Goal: Task Accomplishment & Management: Manage account settings

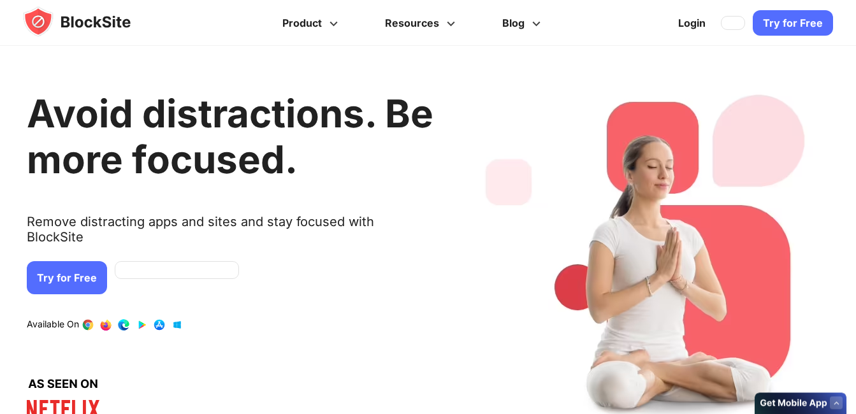
click at [180, 261] on link at bounding box center [177, 270] width 124 height 18
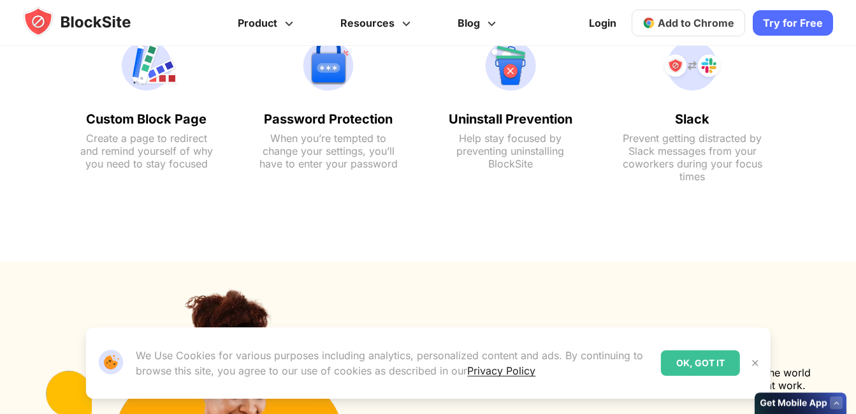
scroll to position [1041, 0]
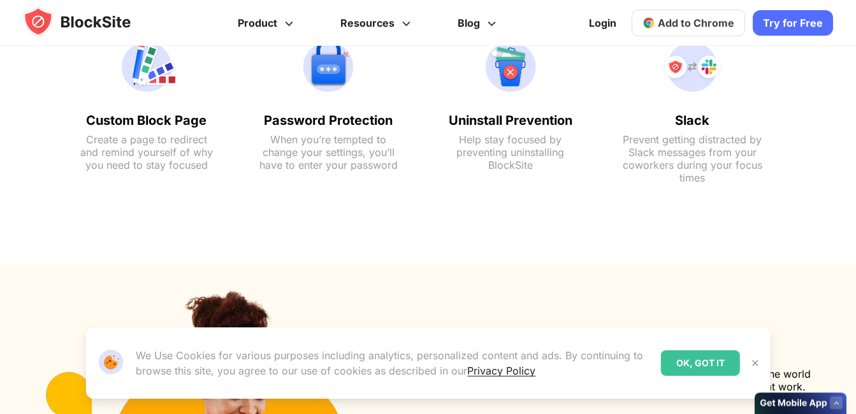
click at [717, 363] on div "OK, GOT IT" at bounding box center [700, 362] width 79 height 25
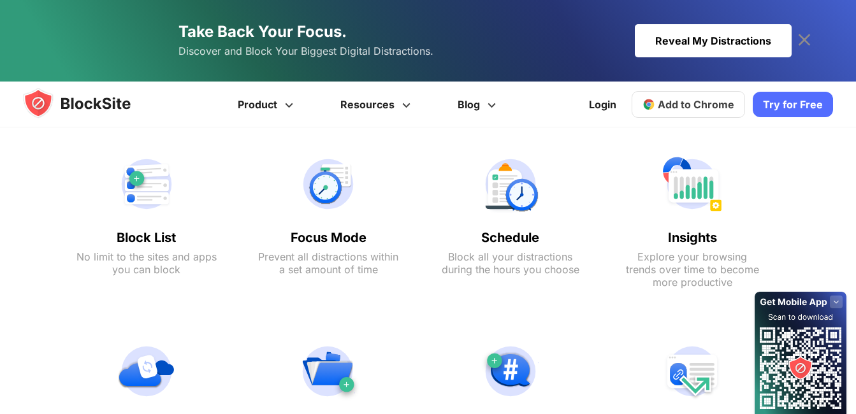
scroll to position [487, 0]
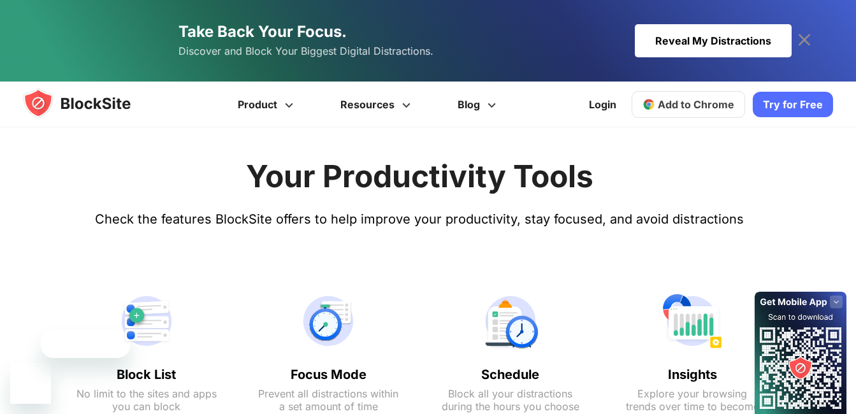
click at [703, 107] on span "Add to Chrome" at bounding box center [696, 104] width 76 height 13
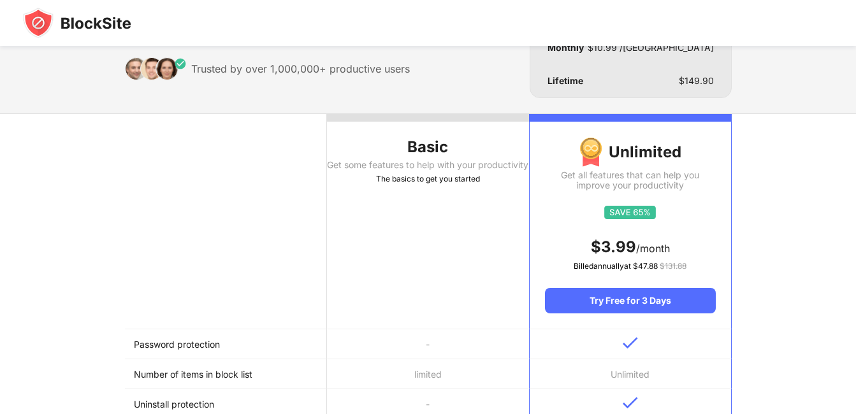
scroll to position [64, 0]
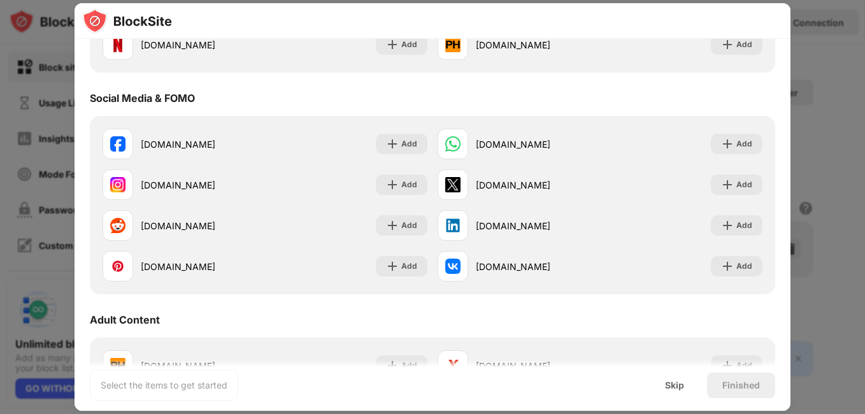
scroll to position [319, 0]
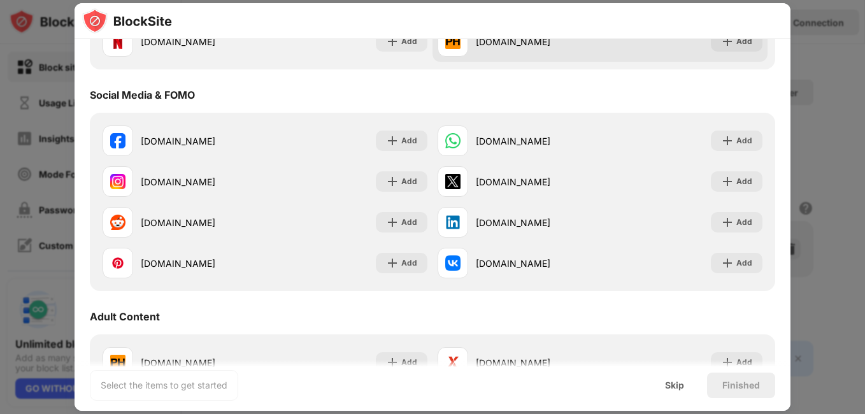
click at [501, 50] on div "pornhub.com" at bounding box center [519, 41] width 162 height 31
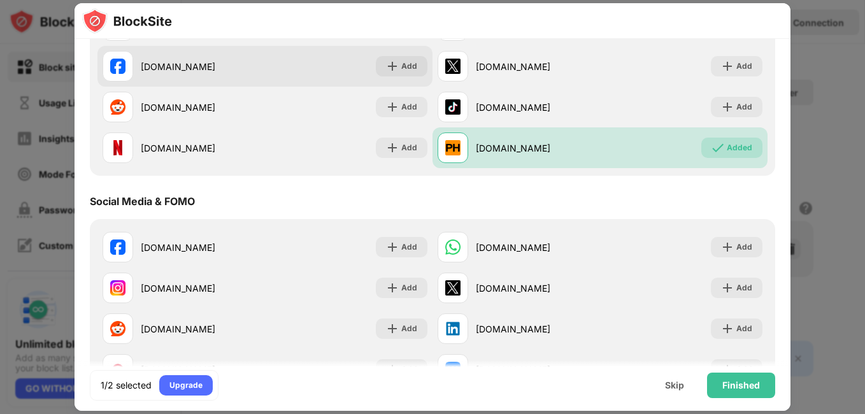
scroll to position [127, 0]
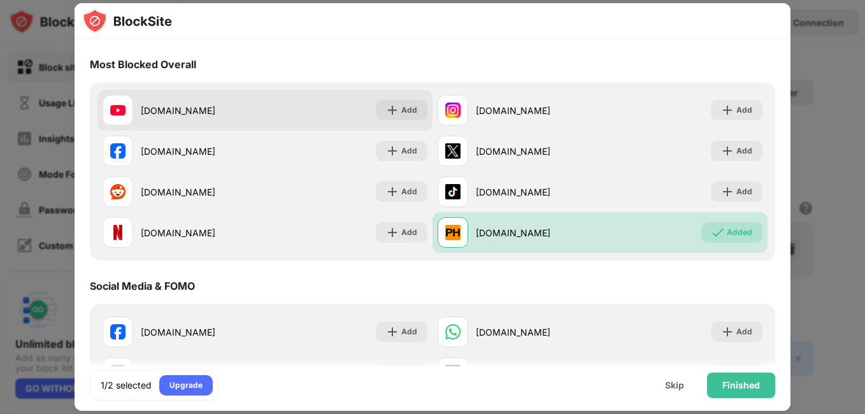
click at [229, 119] on div "youtube.com" at bounding box center [184, 110] width 162 height 31
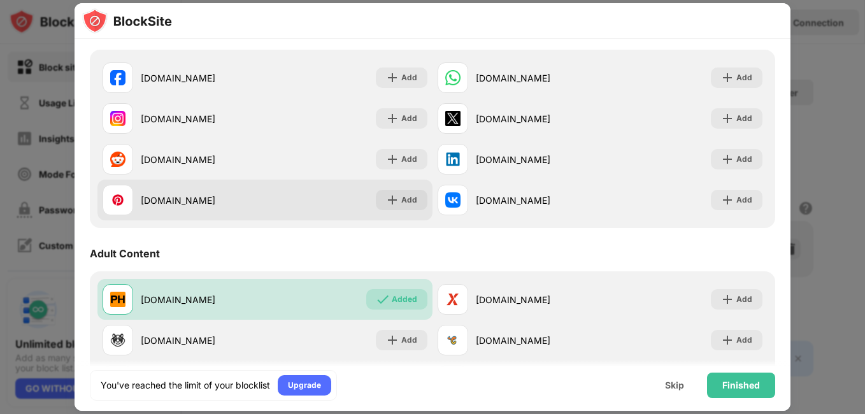
scroll to position [382, 0]
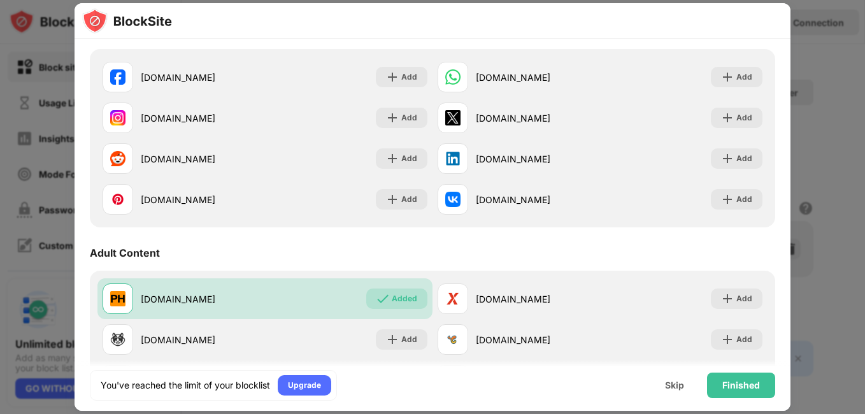
click at [707, 371] on div "You've reached the limit of your blocklist Upgrade Skip Finished" at bounding box center [433, 385] width 716 height 51
click at [728, 385] on div "Finished" at bounding box center [742, 385] width 38 height 10
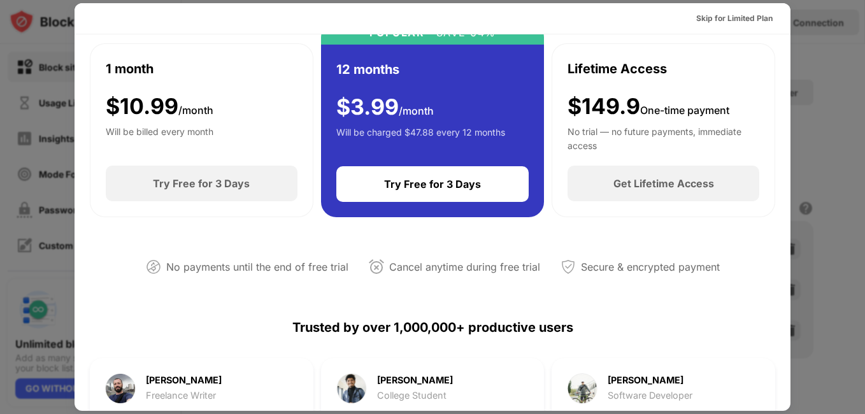
scroll to position [0, 0]
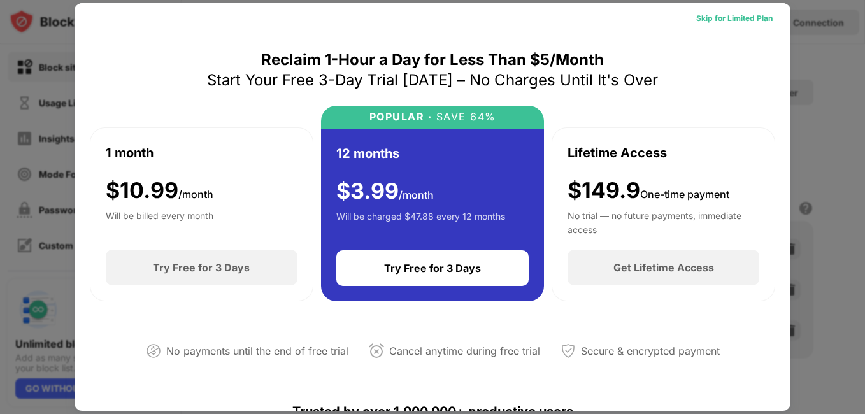
click at [725, 20] on div "Skip for Limited Plan" at bounding box center [734, 18] width 76 height 13
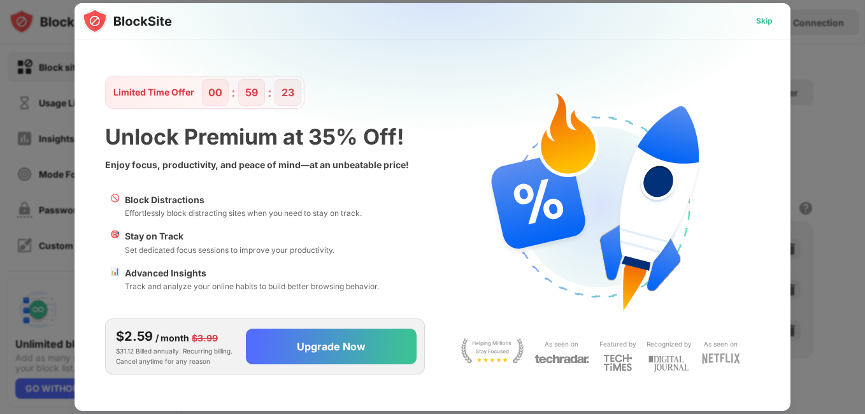
click at [757, 25] on div "Skip" at bounding box center [764, 21] width 17 height 13
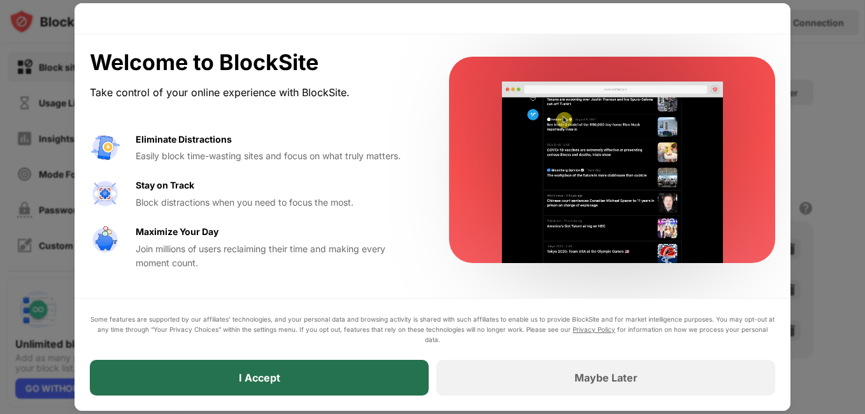
click at [375, 382] on div "I Accept" at bounding box center [259, 378] width 339 height 36
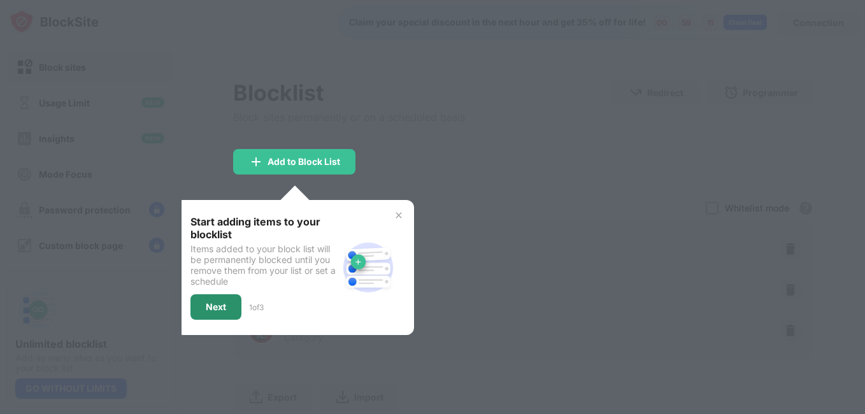
click at [219, 308] on div "Next" at bounding box center [216, 307] width 20 height 10
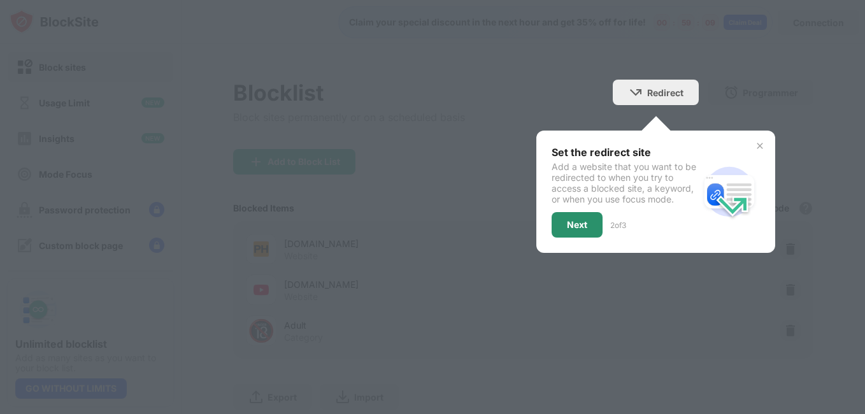
click at [584, 229] on div "Next" at bounding box center [577, 224] width 51 height 25
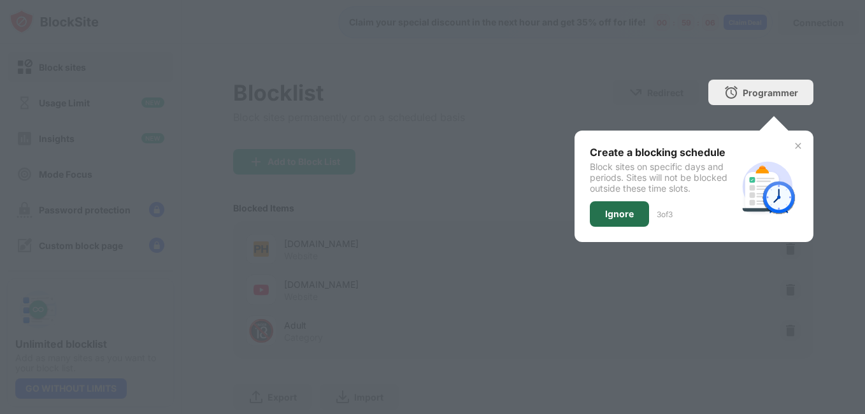
click at [619, 220] on div "Ignore" at bounding box center [619, 213] width 59 height 25
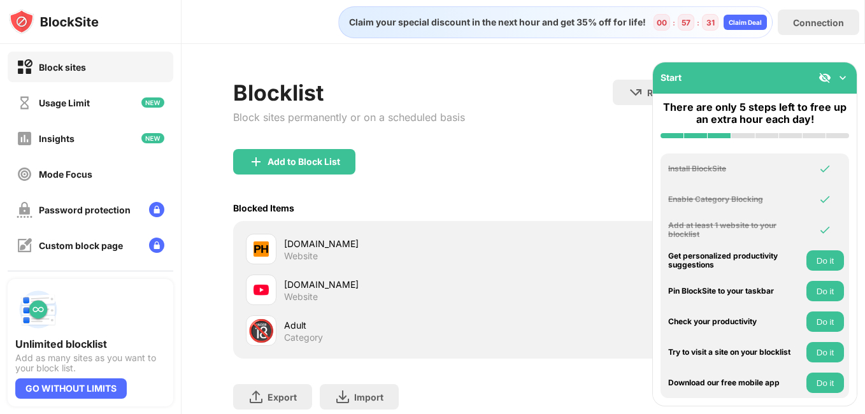
click at [832, 258] on button "Do it" at bounding box center [826, 260] width 38 height 20
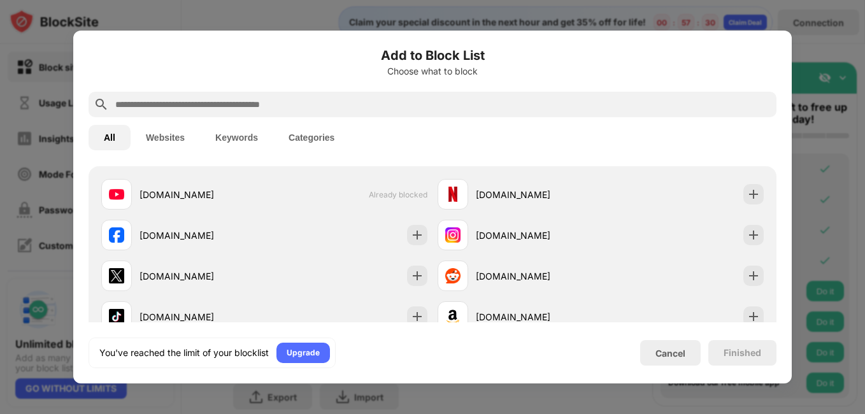
scroll to position [443, 0]
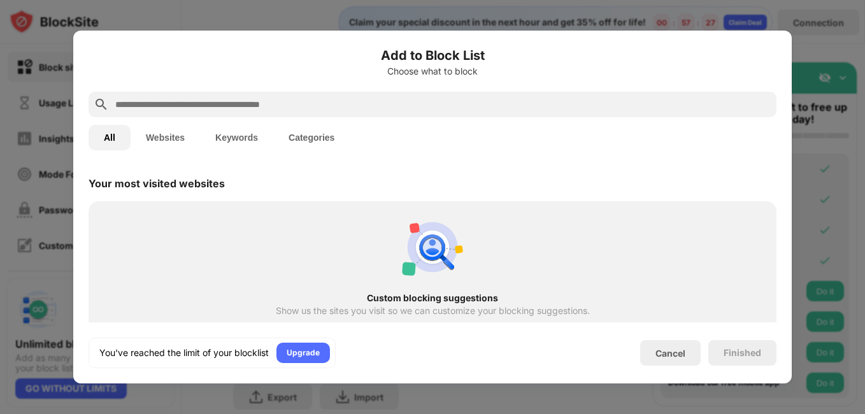
click at [442, 289] on div "Custom blocking suggestions Show us the sites you visit so we can customize you…" at bounding box center [432, 284] width 673 height 150
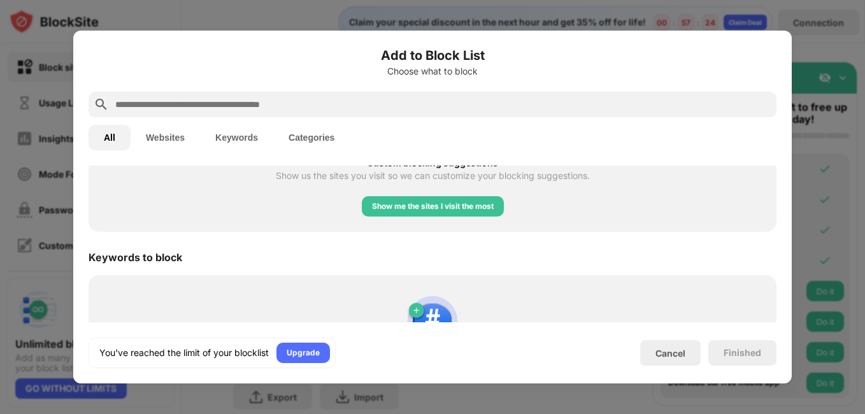
scroll to position [577, 0]
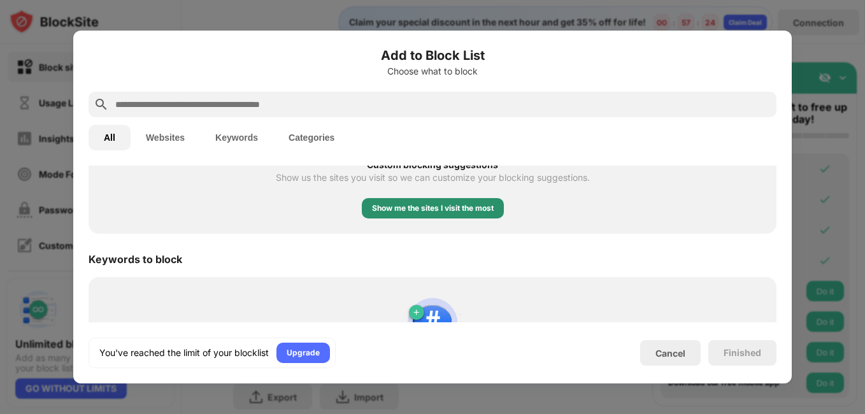
click at [443, 215] on div "Show me the sites I visit the most" at bounding box center [433, 208] width 142 height 20
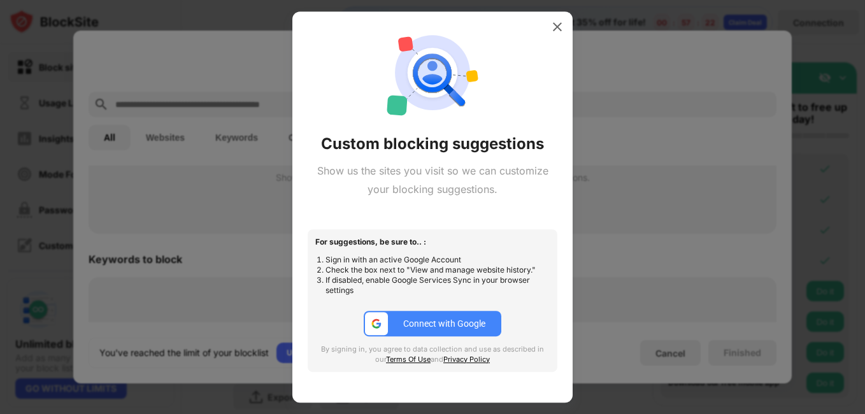
click at [446, 336] on button "Connect with Google" at bounding box center [433, 323] width 138 height 25
click at [562, 30] on img at bounding box center [557, 26] width 13 height 13
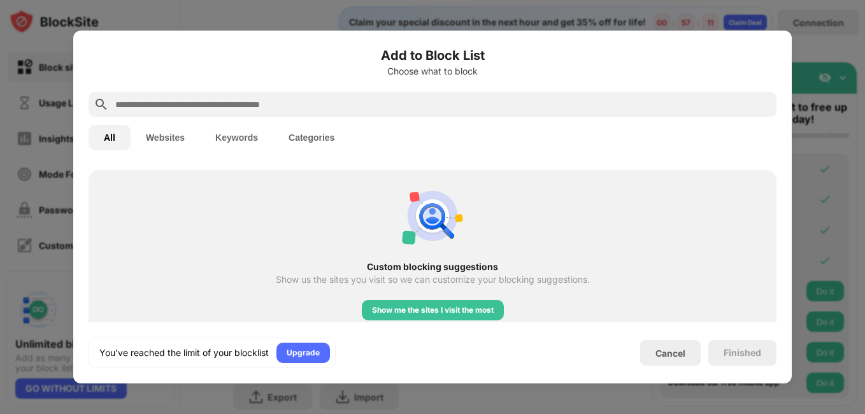
scroll to position [470, 0]
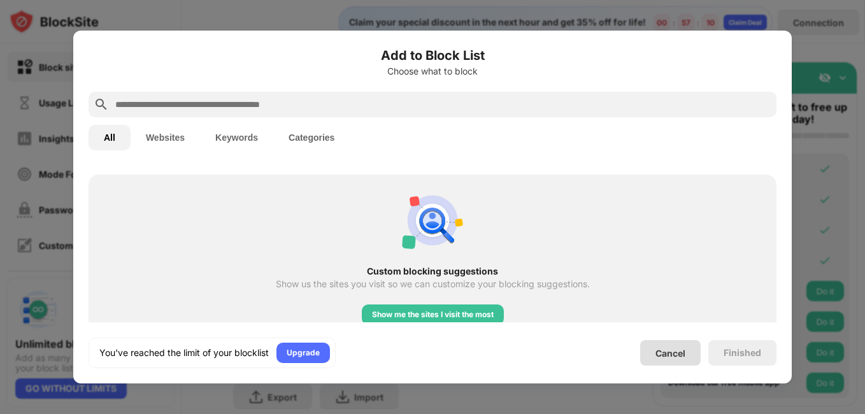
click at [656, 349] on div "Cancel" at bounding box center [671, 353] width 30 height 11
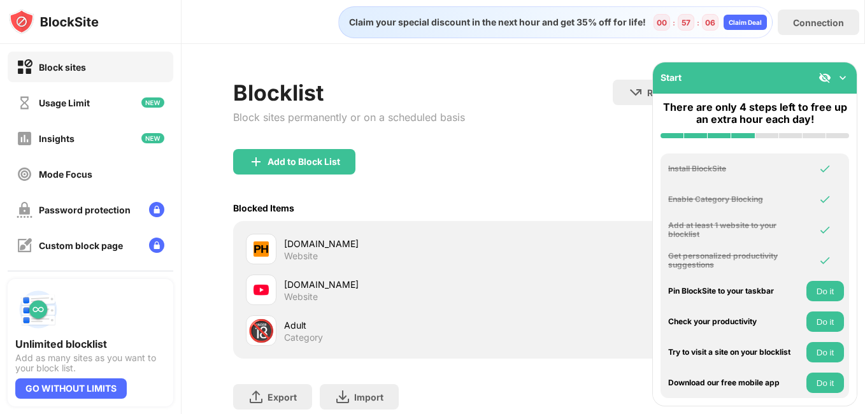
click at [821, 298] on button "Do it" at bounding box center [826, 291] width 38 height 20
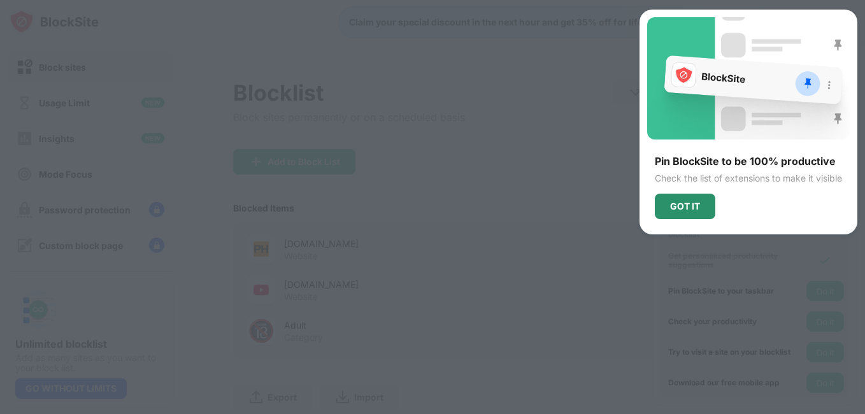
click at [699, 203] on div "GOT IT" at bounding box center [685, 206] width 61 height 25
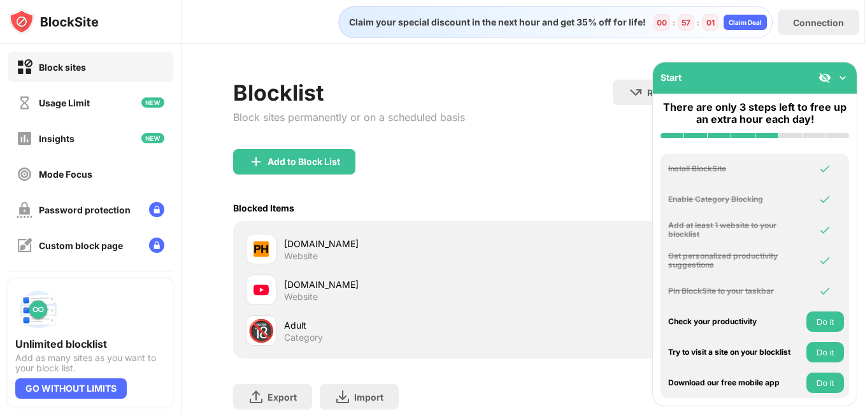
click at [635, 198] on div "Blocked Items Whitelist mode Block all websites except those on your whitelist.…" at bounding box center [523, 208] width 580 height 26
click at [826, 324] on button "Do it" at bounding box center [826, 322] width 38 height 20
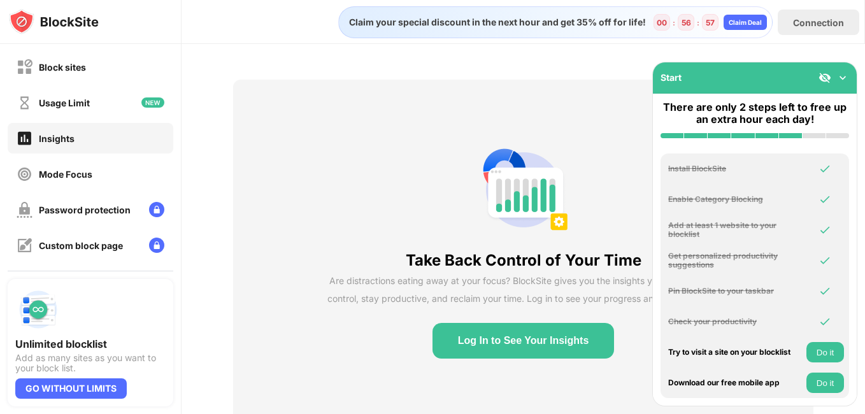
click at [548, 349] on button "Log In to See Your Insights" at bounding box center [524, 341] width 182 height 36
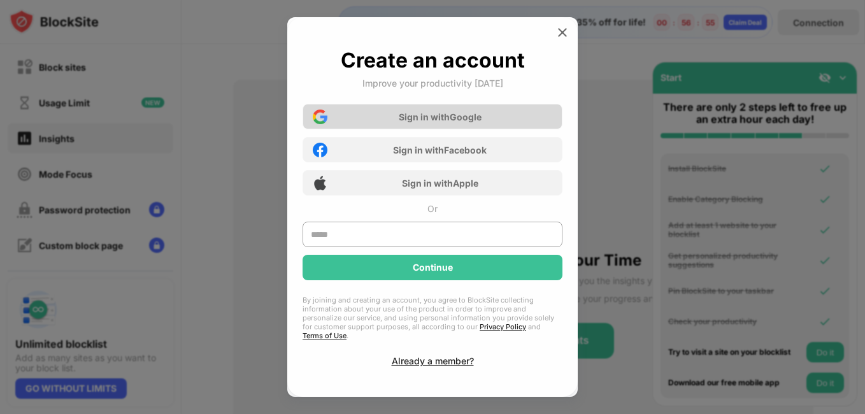
click at [449, 122] on div "Sign in with Google" at bounding box center [440, 117] width 83 height 11
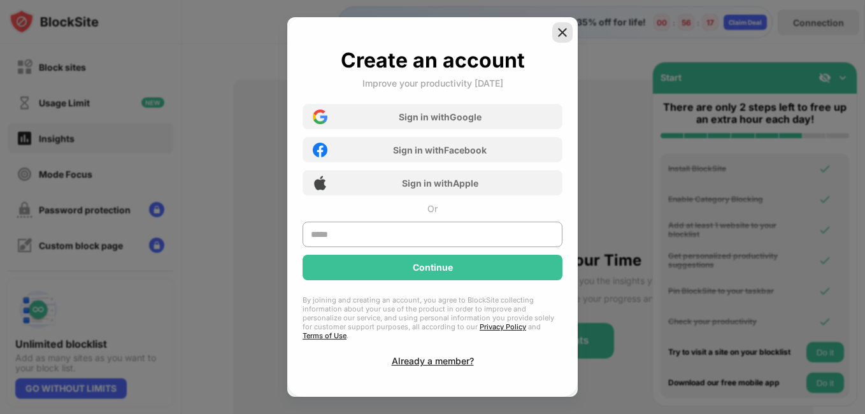
click at [562, 35] on img at bounding box center [562, 32] width 13 height 13
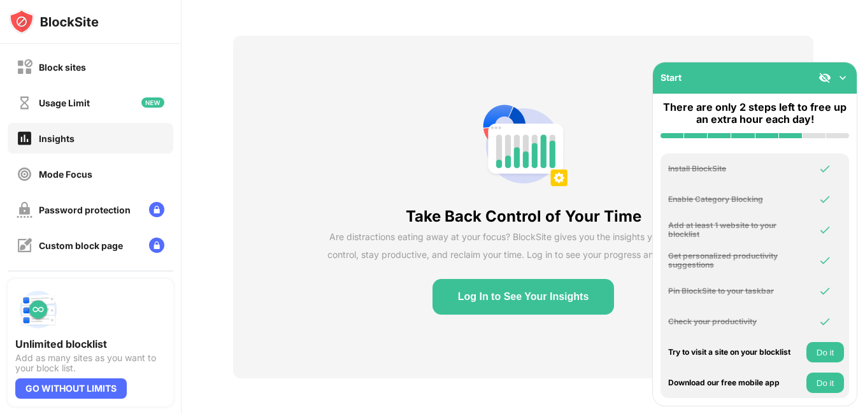
scroll to position [54, 0]
click at [822, 353] on button "Do it" at bounding box center [826, 352] width 38 height 20
click at [819, 382] on button "Do it" at bounding box center [826, 383] width 38 height 20
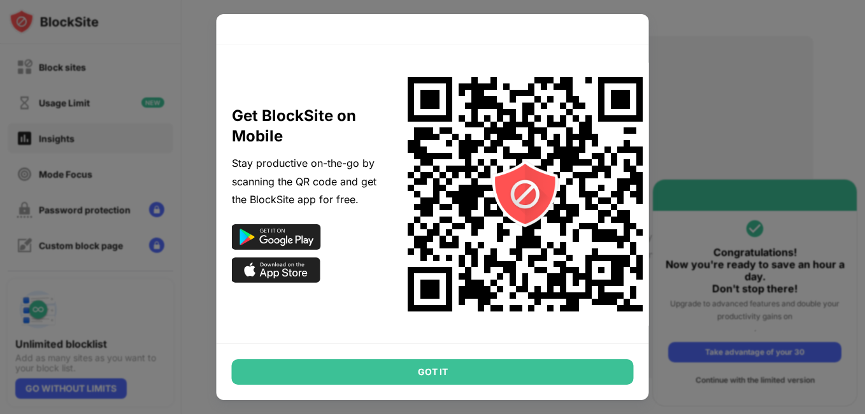
click at [422, 376] on div "GOT IT" at bounding box center [433, 371] width 402 height 25
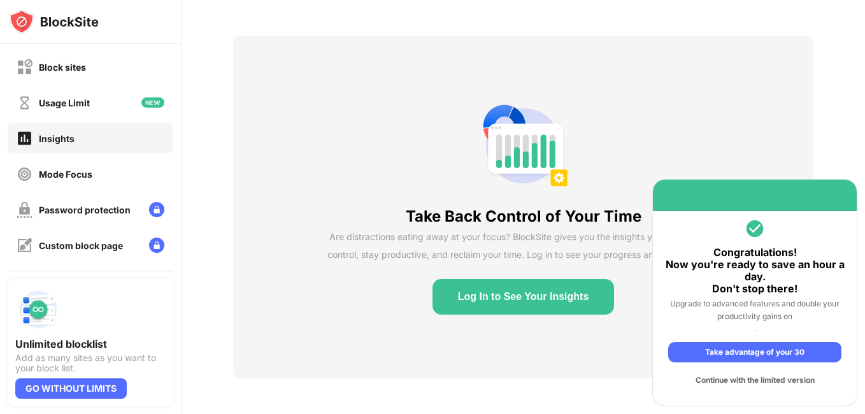
click at [760, 378] on div "Continue with the limited version" at bounding box center [754, 380] width 173 height 20
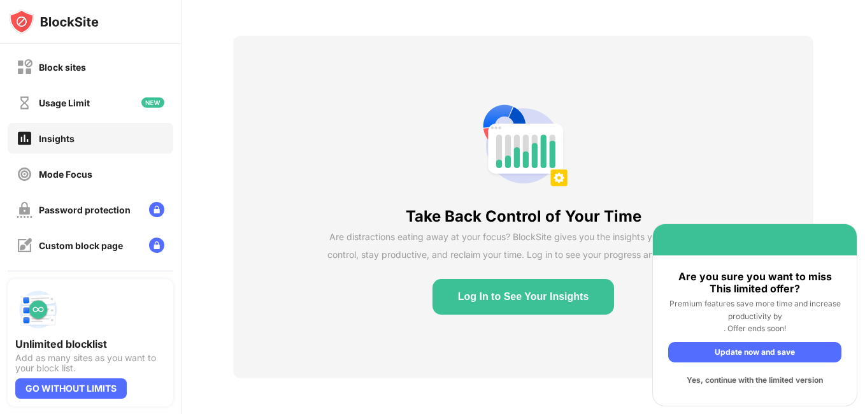
click at [761, 382] on div "Yes, continue with the limited version" at bounding box center [754, 380] width 173 height 20
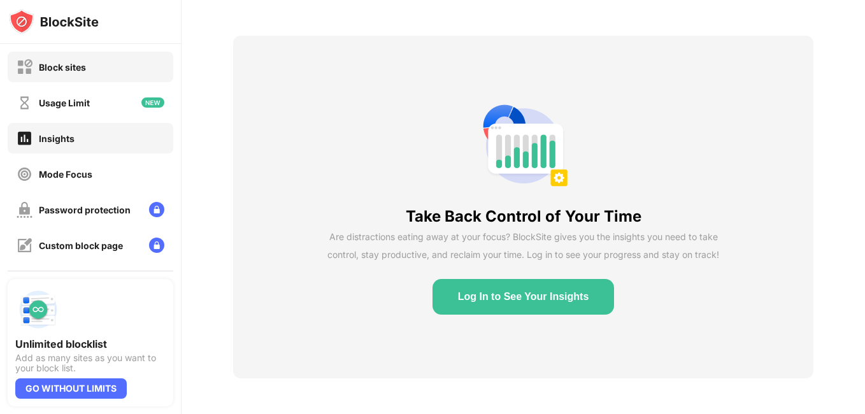
click at [94, 71] on div "Block sites" at bounding box center [91, 67] width 166 height 31
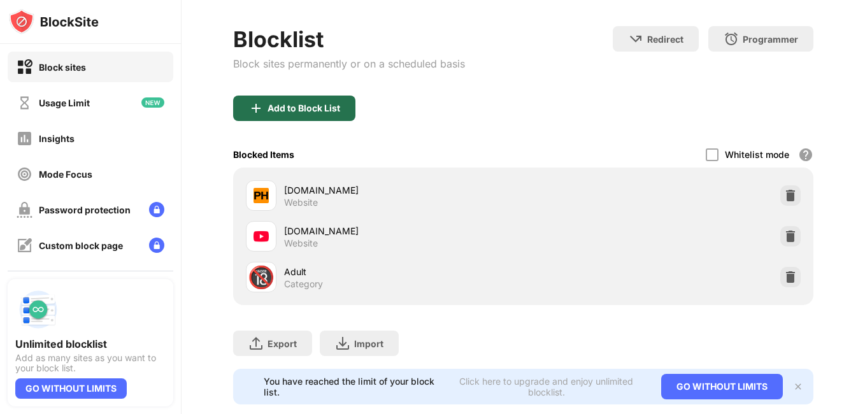
click at [324, 115] on div "Add to Block List" at bounding box center [294, 108] width 122 height 25
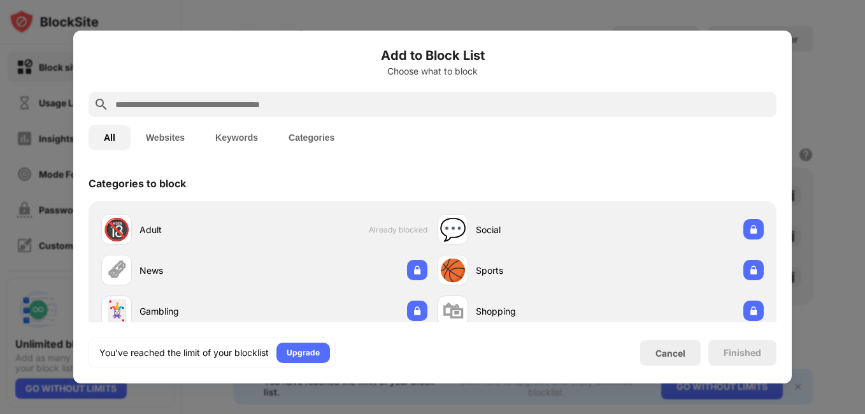
click at [312, 108] on input "text" at bounding box center [443, 104] width 658 height 15
click at [325, 107] on input "text" at bounding box center [443, 104] width 658 height 15
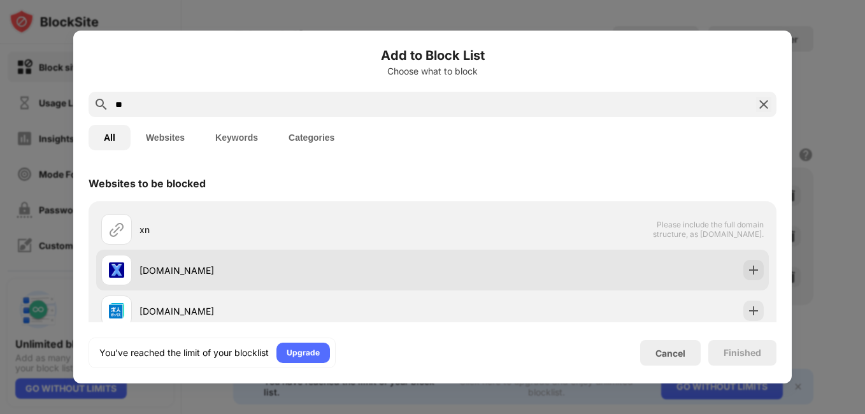
type input "**"
click at [266, 272] on div "xnxx.com" at bounding box center [286, 270] width 293 height 13
click at [566, 268] on div "xnxx.com" at bounding box center [432, 270] width 673 height 41
click at [744, 277] on div at bounding box center [754, 270] width 20 height 20
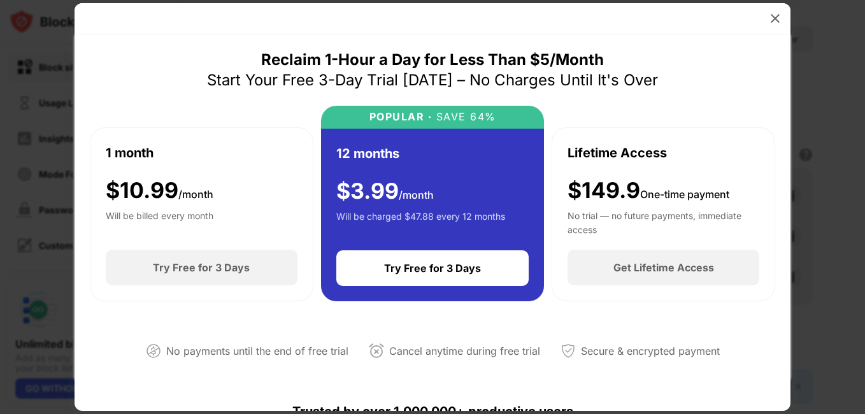
click at [779, 21] on img at bounding box center [775, 18] width 13 height 13
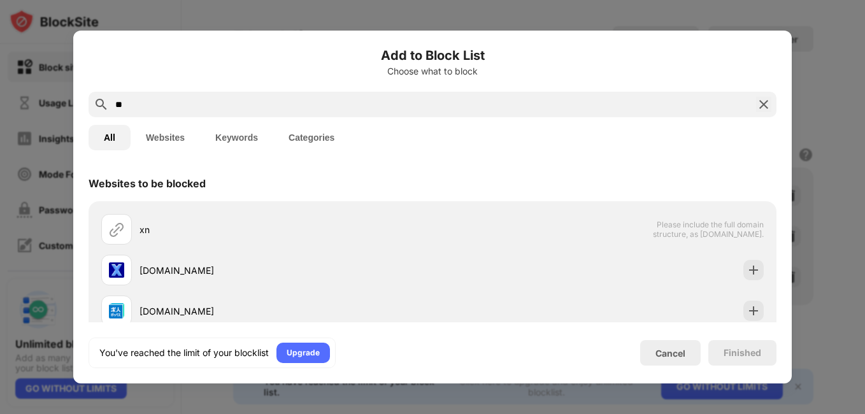
click at [811, 52] on div at bounding box center [432, 207] width 865 height 414
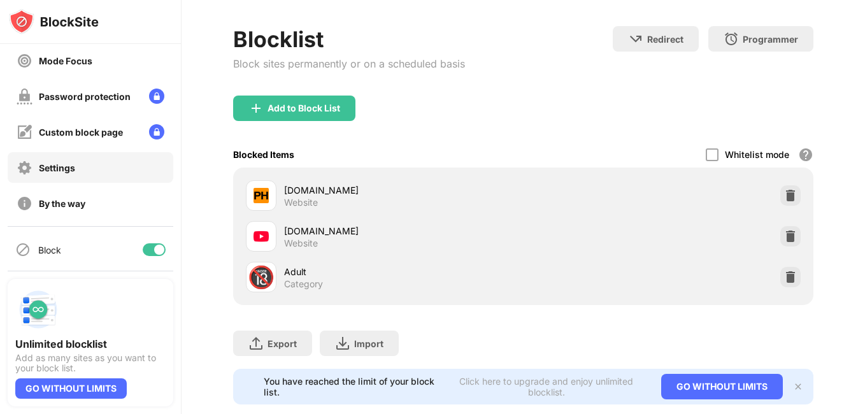
scroll to position [115, 0]
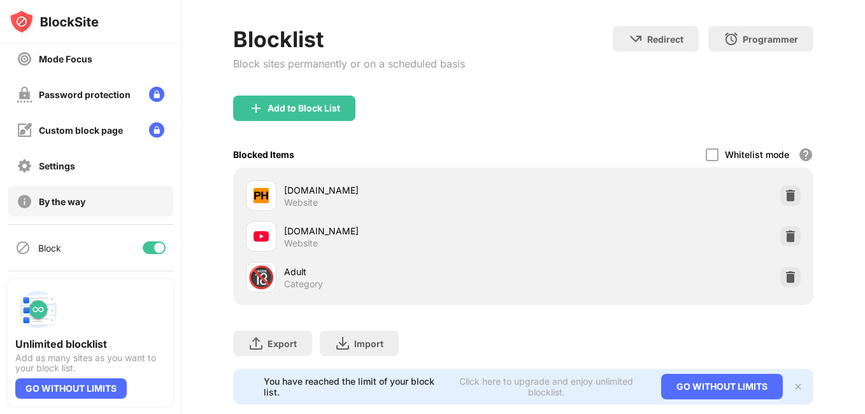
click at [90, 210] on div "By the way" at bounding box center [91, 201] width 166 height 31
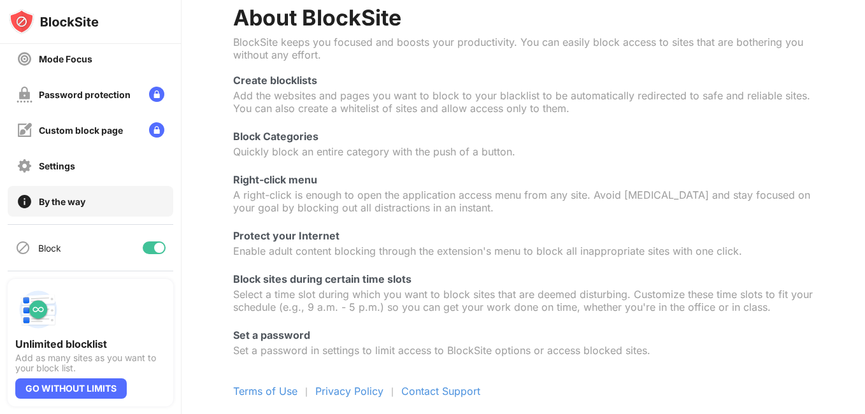
scroll to position [104, 0]
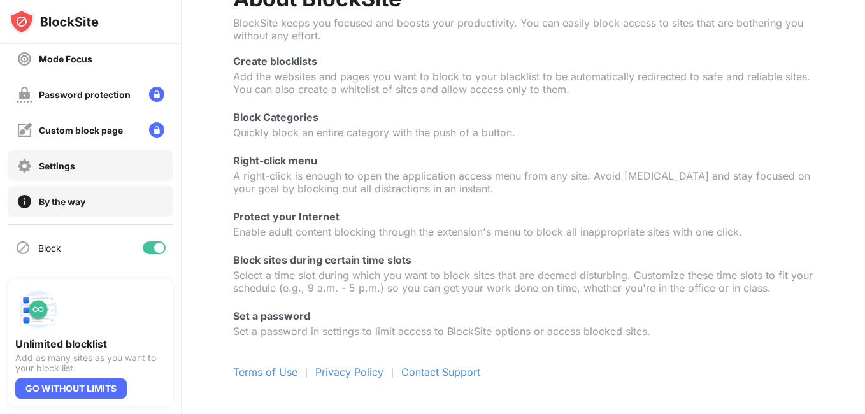
click at [89, 157] on div "Settings" at bounding box center [91, 165] width 166 height 31
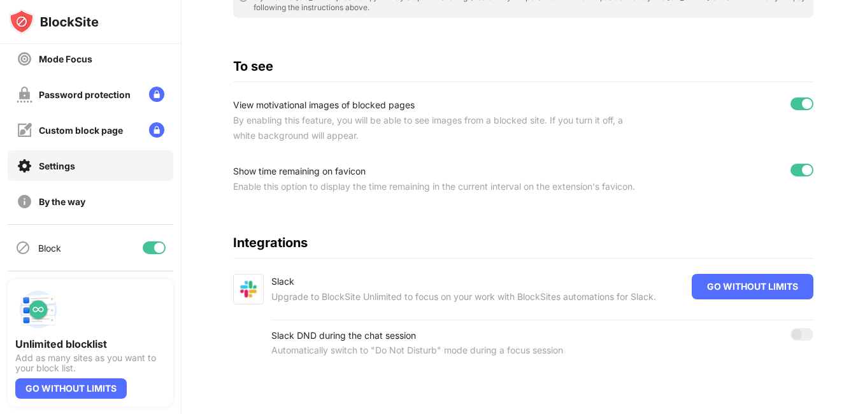
scroll to position [9, 0]
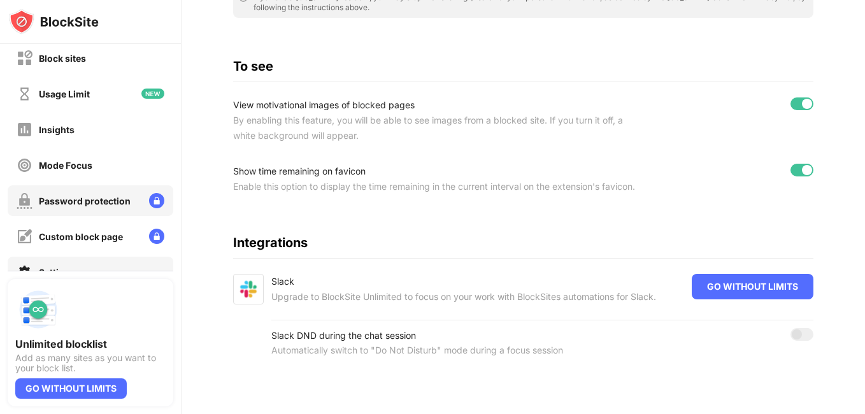
click at [97, 198] on div "Password protection" at bounding box center [85, 201] width 92 height 11
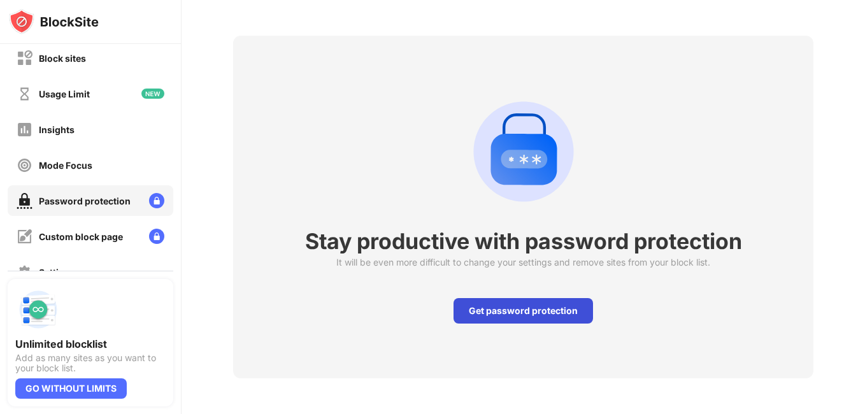
click at [518, 299] on div "Get password protection" at bounding box center [524, 310] width 140 height 25
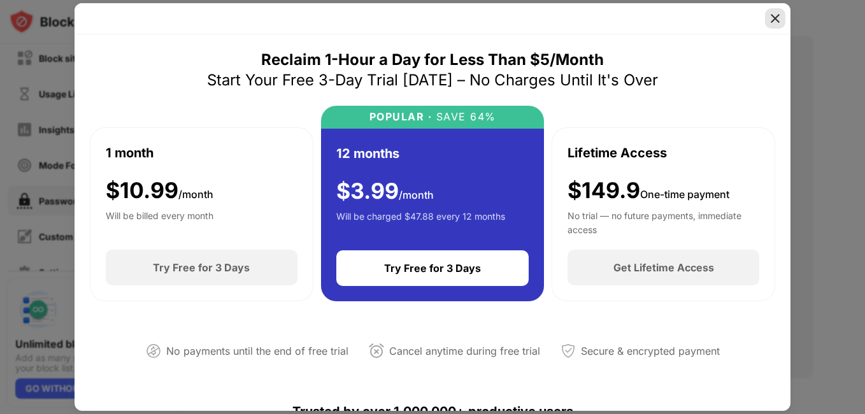
click at [774, 13] on img at bounding box center [775, 18] width 13 height 13
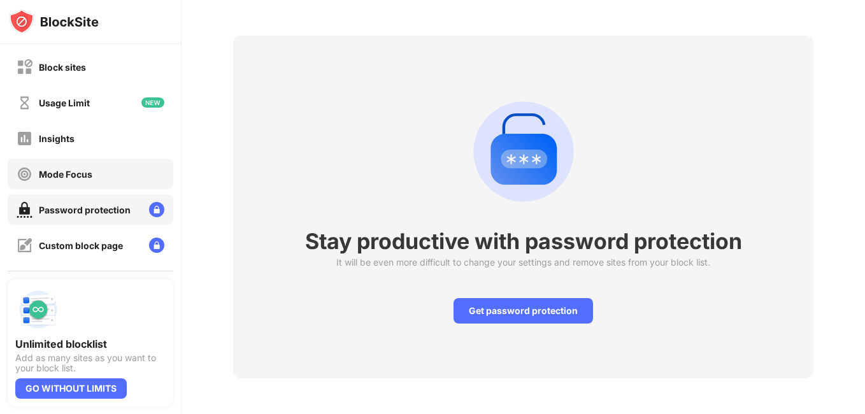
click at [99, 179] on div "Mode Focus" at bounding box center [91, 174] width 166 height 31
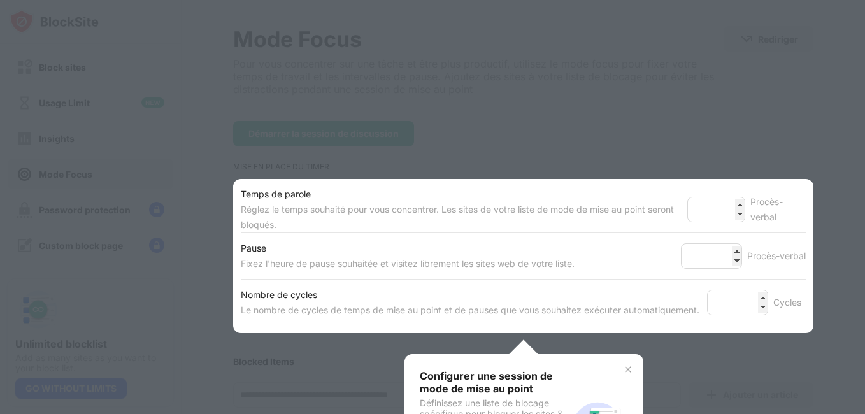
scroll to position [323, 0]
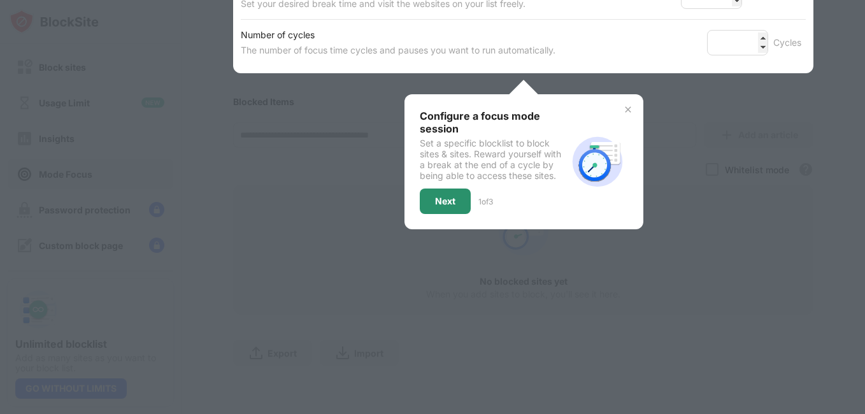
click at [435, 196] on div "Next" at bounding box center [445, 201] width 20 height 10
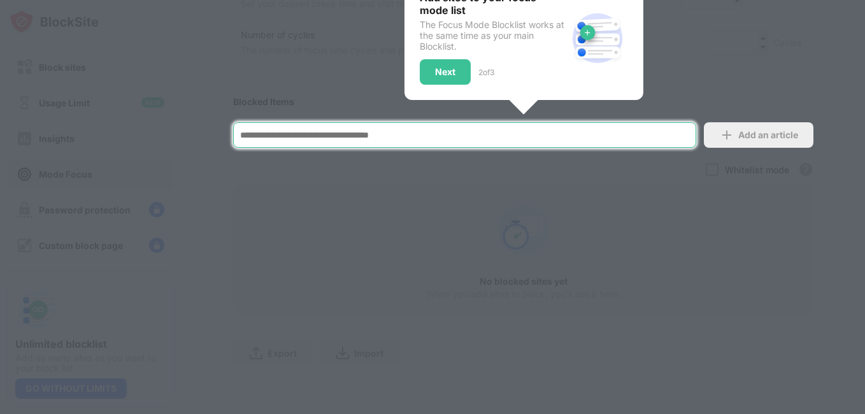
click at [445, 134] on input at bounding box center [464, 134] width 463 height 25
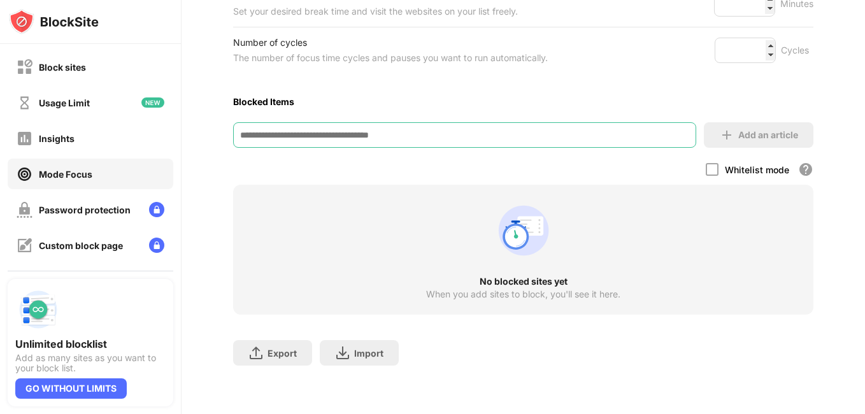
click at [459, 130] on input at bounding box center [464, 134] width 463 height 25
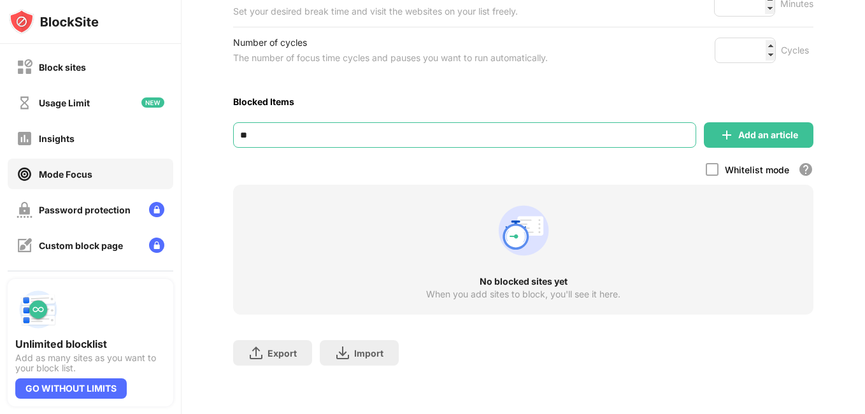
type input "*"
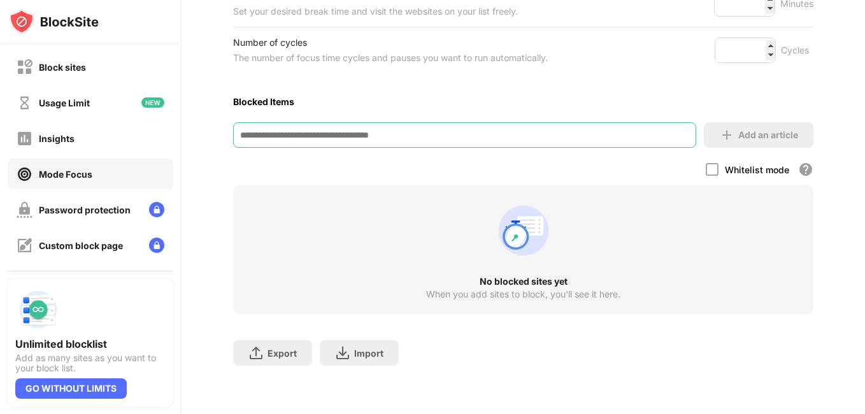
click at [457, 168] on div "Mode Focus Pour vous concentrer sur une tâche et être plus productif, utilisez …" at bounding box center [523, 79] width 580 height 597
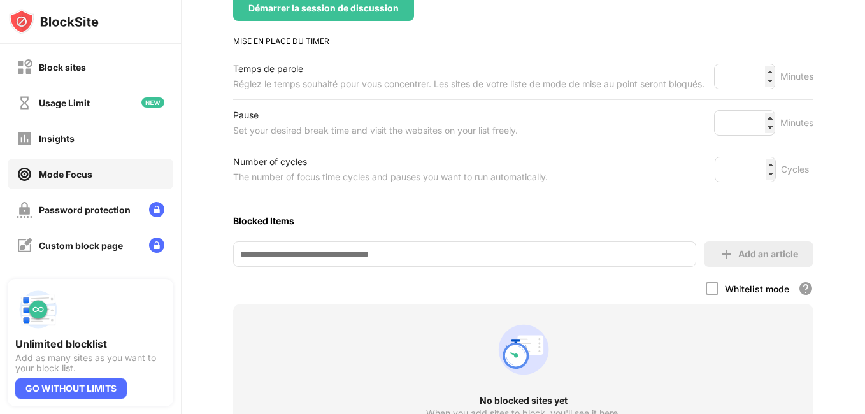
scroll to position [138, 0]
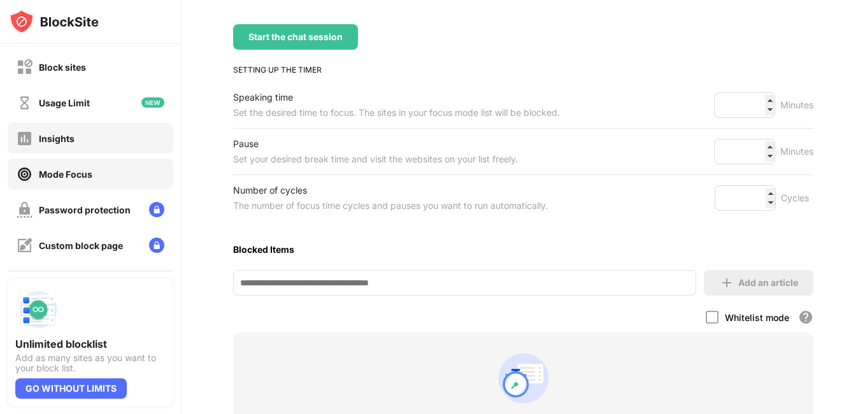
click at [86, 145] on div "Insights" at bounding box center [91, 138] width 166 height 31
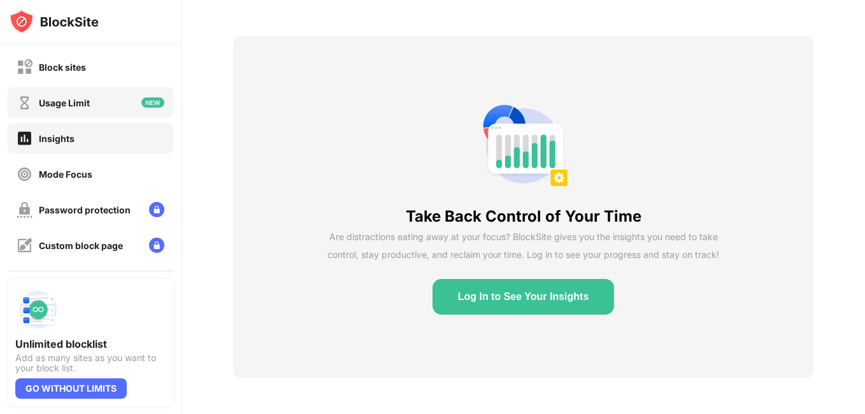
click at [97, 112] on div "Usage Limit" at bounding box center [91, 102] width 166 height 31
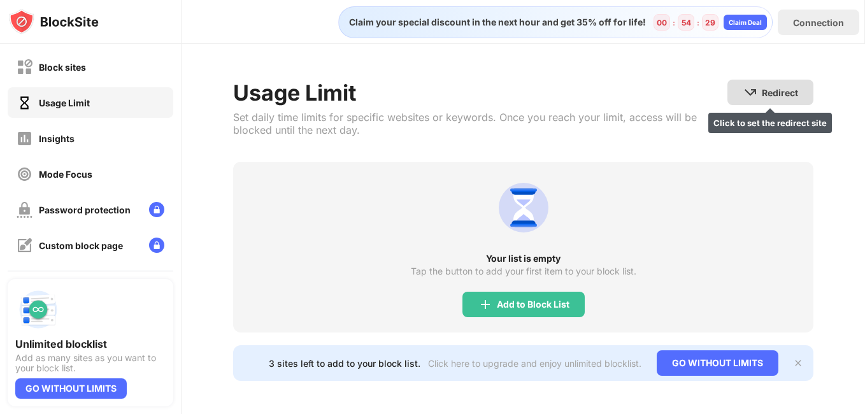
click at [749, 100] on div "Redirect Click to set the redirect site" at bounding box center [771, 92] width 86 height 25
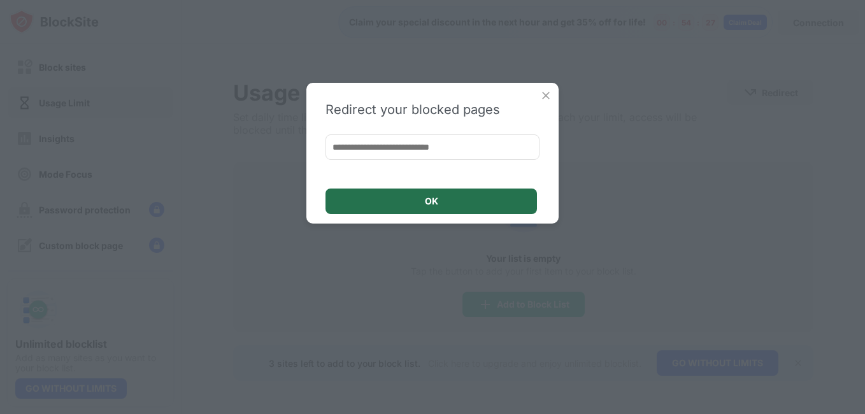
click at [447, 203] on div "OK" at bounding box center [432, 201] width 212 height 25
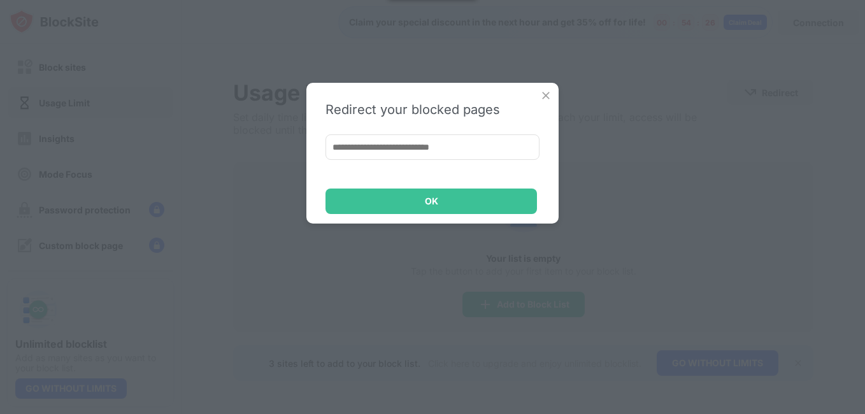
click at [531, 94] on div "Redirect your blocked pages OK" at bounding box center [432, 153] width 252 height 141
click at [548, 93] on img at bounding box center [546, 95] width 13 height 13
